Goal: Answer question/provide support: Share knowledge or assist other users

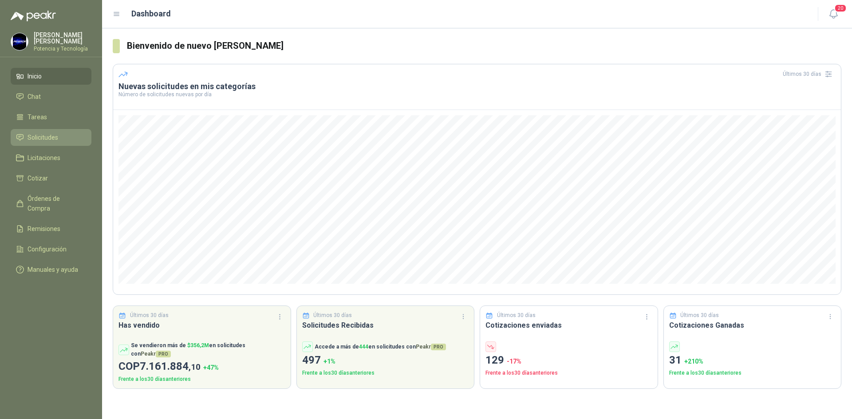
click at [59, 137] on li "Solicitudes" at bounding box center [51, 138] width 70 height 10
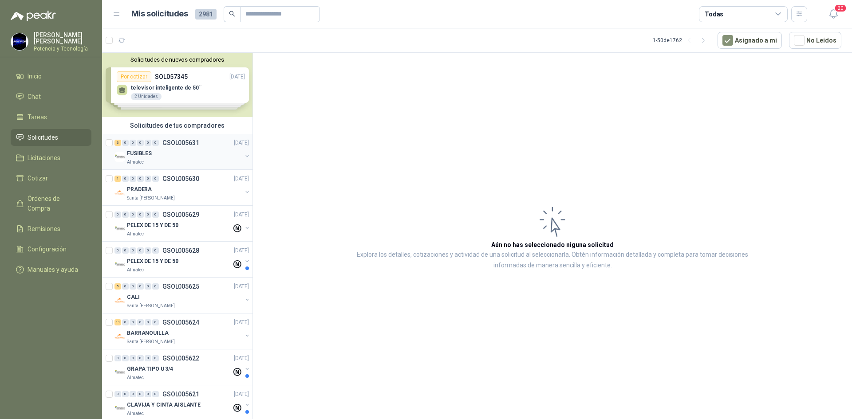
click at [177, 158] on div "FUSIBLES" at bounding box center [184, 153] width 115 height 11
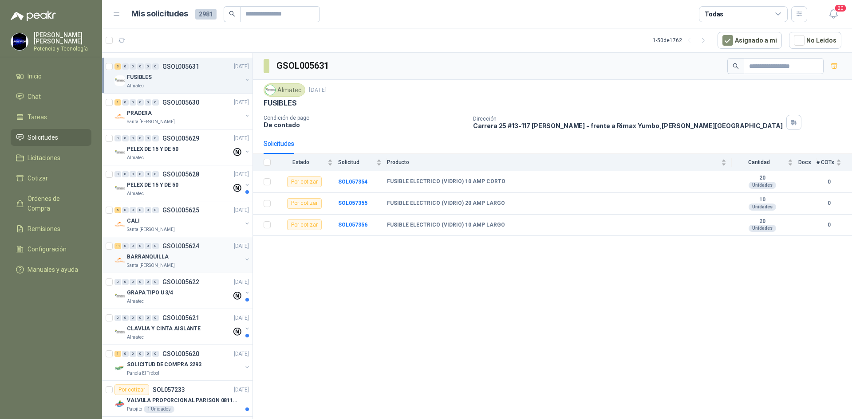
scroll to position [89, 0]
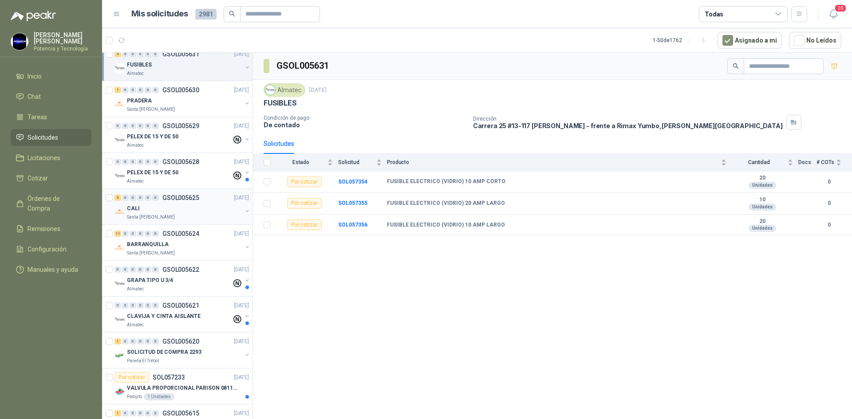
click at [157, 197] on div "0" at bounding box center [155, 198] width 7 height 6
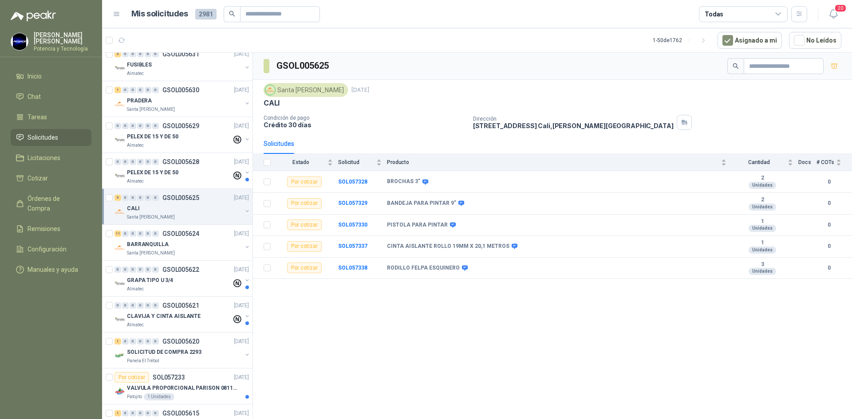
click at [167, 205] on div "CALI" at bounding box center [184, 208] width 115 height 11
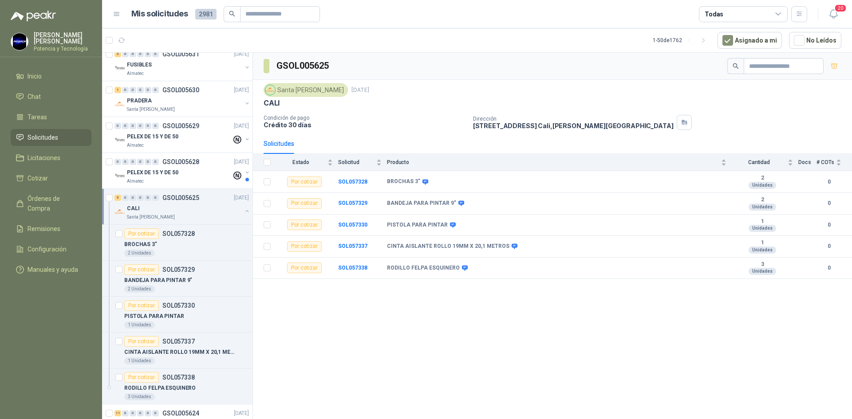
click at [167, 205] on div "CALI" at bounding box center [184, 208] width 115 height 11
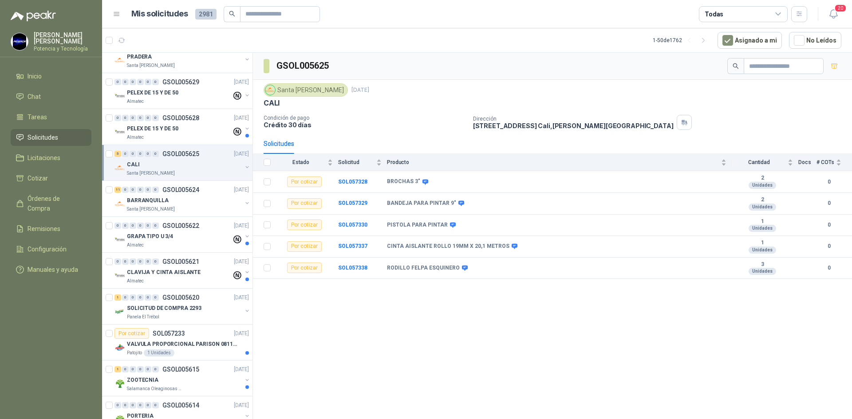
scroll to position [133, 0]
click at [167, 205] on div "Santa [PERSON_NAME]" at bounding box center [184, 208] width 115 height 7
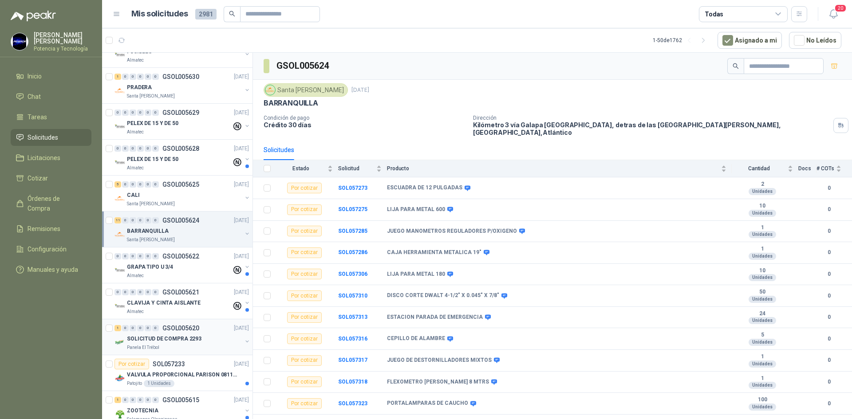
scroll to position [133, 0]
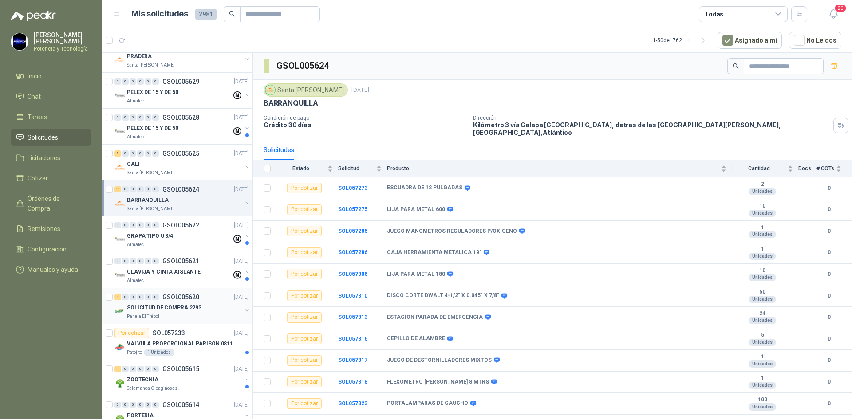
click at [179, 311] on p "SOLICITUD DE COMPRA 2293" at bounding box center [164, 308] width 75 height 8
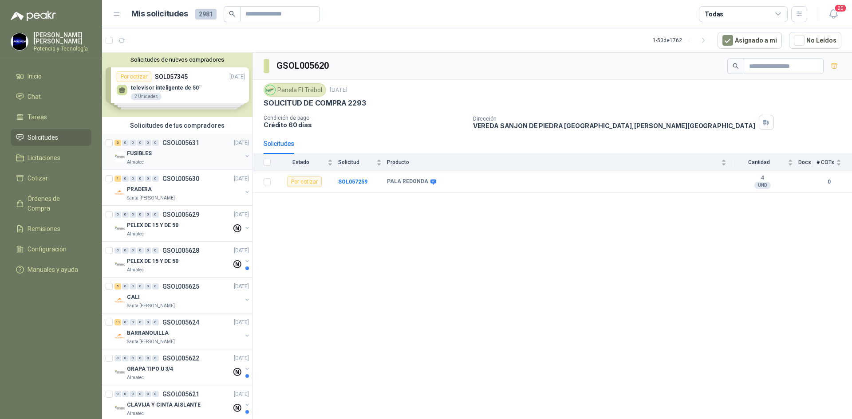
click at [159, 163] on div "Almatec" at bounding box center [184, 162] width 115 height 7
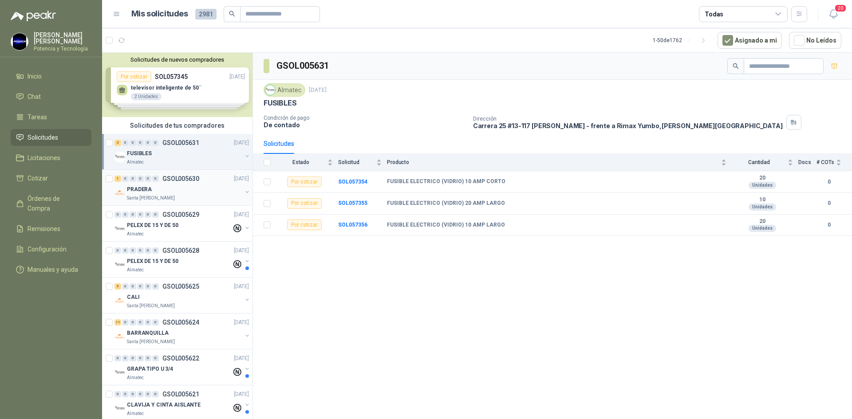
click at [161, 188] on div "PRADERA" at bounding box center [184, 189] width 115 height 11
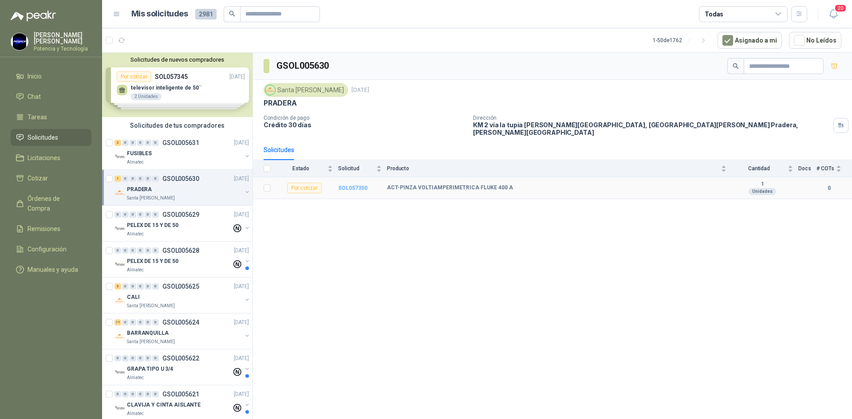
click at [359, 185] on b "SOL057350" at bounding box center [352, 188] width 29 height 6
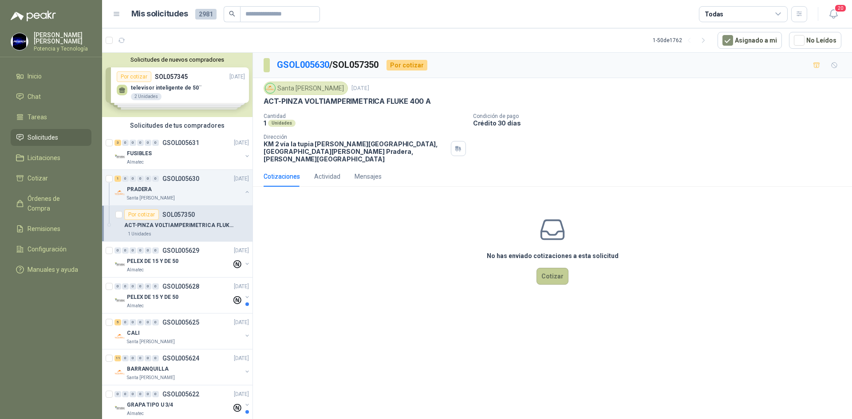
click at [549, 268] on button "Cotizar" at bounding box center [552, 276] width 32 height 17
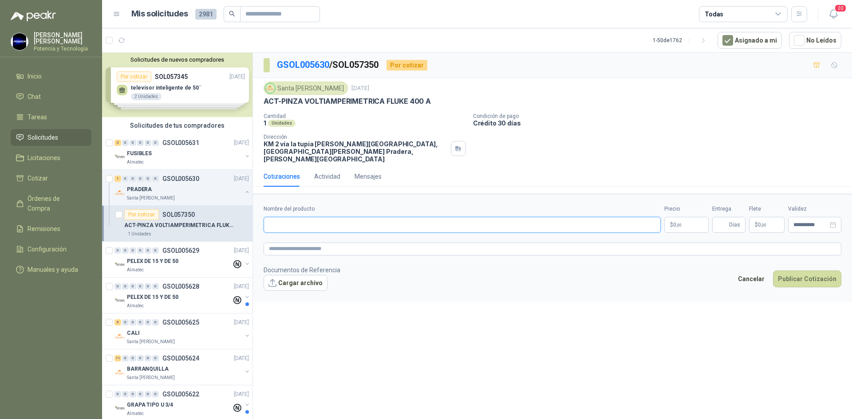
drag, startPoint x: 306, startPoint y: 217, endPoint x: 311, endPoint y: 220, distance: 6.6
paste input "**********"
type input "**********"
click at [674, 222] on span "0 ,00" at bounding box center [677, 224] width 8 height 5
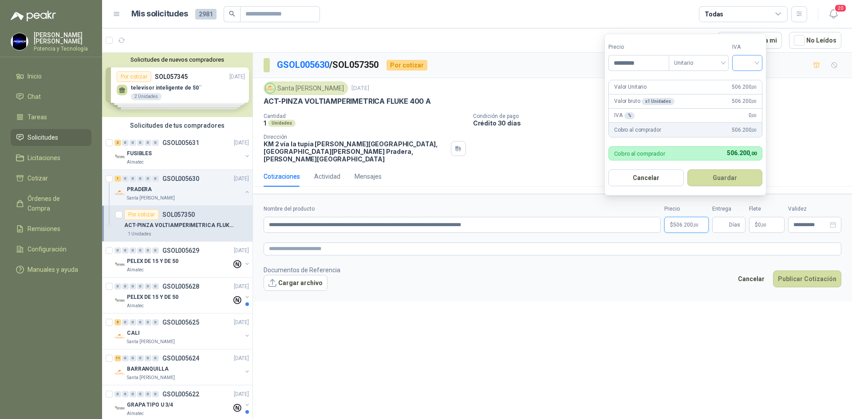
click at [750, 69] on span at bounding box center [747, 62] width 20 height 15
type input "*********"
click at [757, 77] on div "19%" at bounding box center [749, 81] width 16 height 10
click at [721, 217] on input "Entrega" at bounding box center [722, 224] width 10 height 15
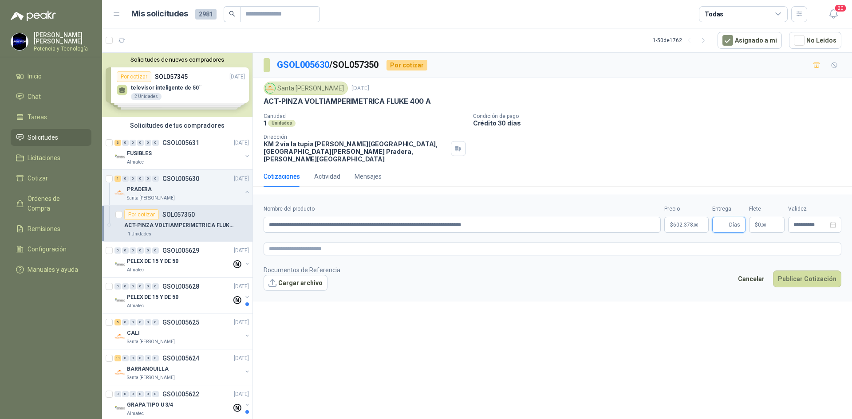
type input "*"
click at [763, 217] on p "$ 0 ,00" at bounding box center [766, 225] width 35 height 16
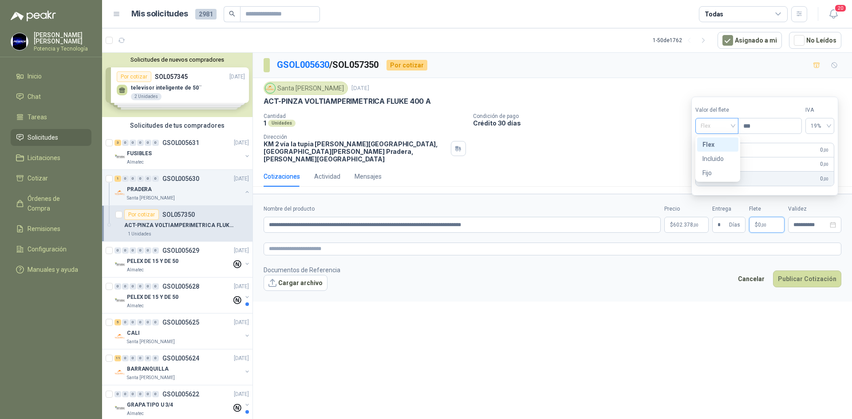
click at [719, 126] on span "Flex" at bounding box center [717, 125] width 32 height 13
click at [721, 157] on div "Incluido" at bounding box center [717, 159] width 31 height 10
click at [817, 222] on input "**********" at bounding box center [810, 225] width 35 height 6
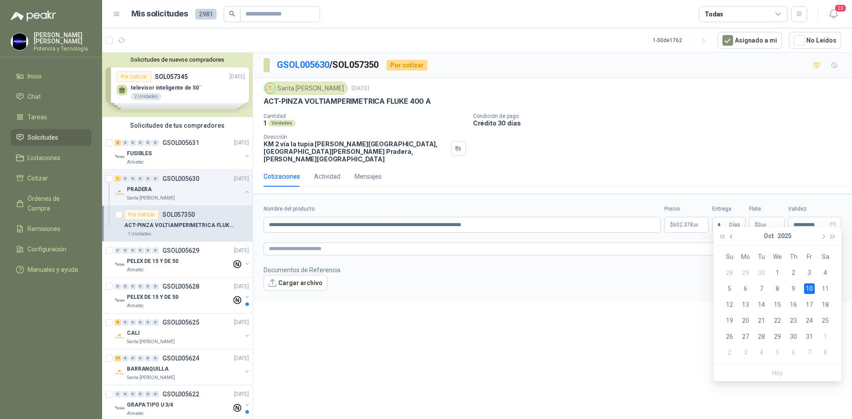
click at [732, 239] on button "button" at bounding box center [732, 236] width 10 height 18
click at [823, 236] on span "button" at bounding box center [822, 237] width 4 height 4
click at [745, 285] on div "6" at bounding box center [745, 289] width 11 height 11
type input "**********"
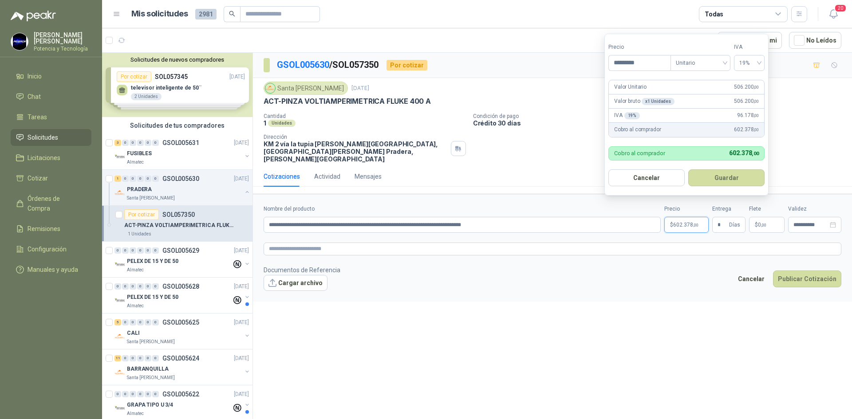
click at [686, 222] on span "602.378 ,00" at bounding box center [685, 224] width 25 height 5
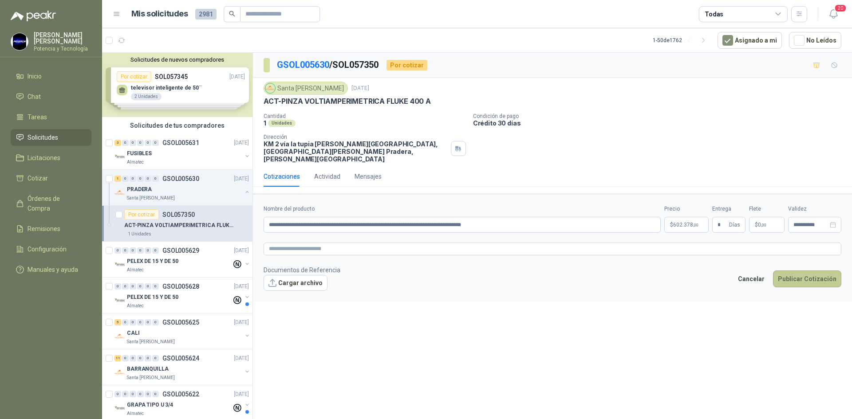
click at [814, 272] on button "Publicar Cotización" at bounding box center [807, 279] width 68 height 17
